Goal: Navigation & Orientation: Find specific page/section

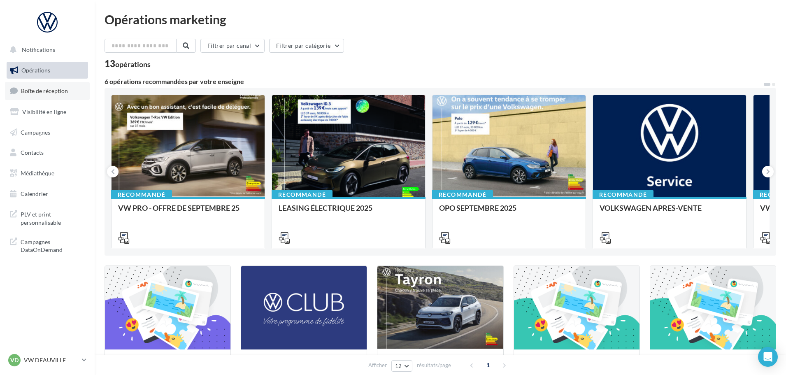
click at [44, 86] on link "Boîte de réception" at bounding box center [47, 91] width 85 height 18
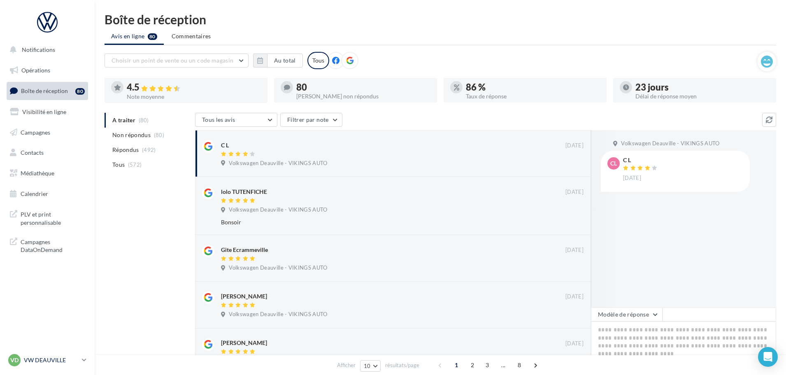
click at [37, 366] on link "VD VW DEAUVILLE vw-touq-vau" at bounding box center [47, 360] width 81 height 16
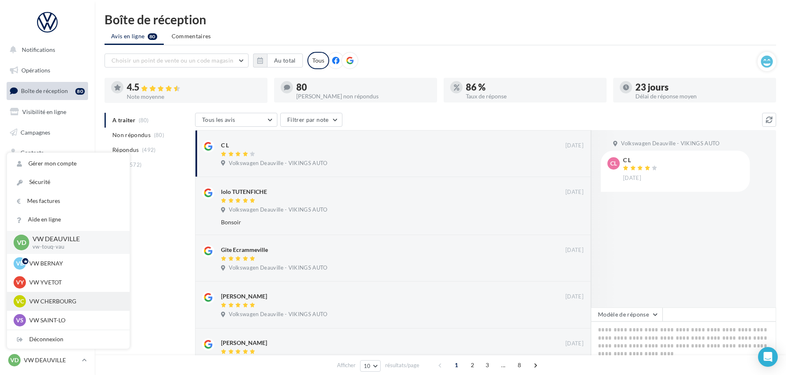
scroll to position [41, 0]
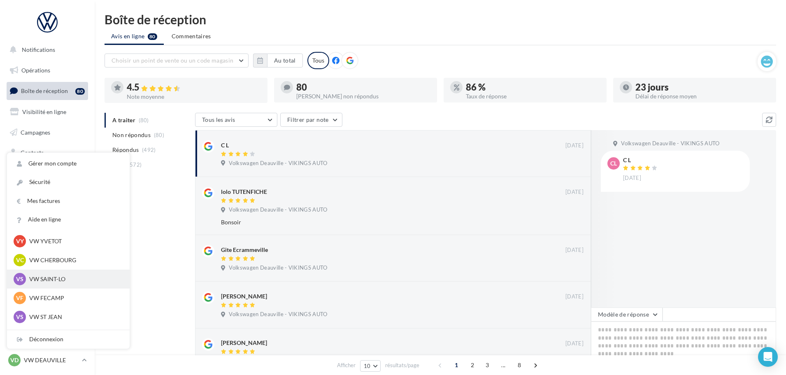
click at [62, 283] on div "VS VW SAINT-LO vw-stlo-vau" at bounding box center [68, 279] width 109 height 12
